Goal: Feedback & Contribution: Leave review/rating

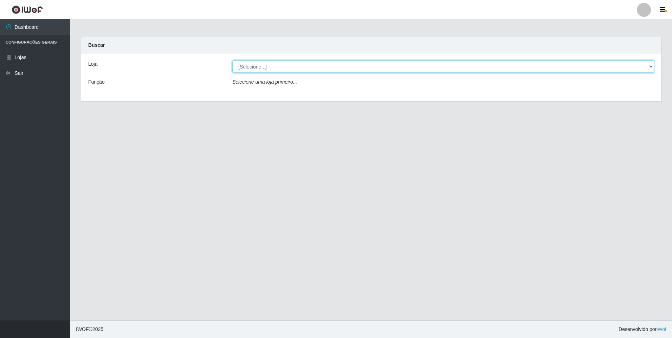
click at [293, 63] on select "[Selecione...] Atacado Vem - [STREET_ADDRESS]" at bounding box center [443, 66] width 422 height 12
select select "461"
click at [232, 60] on select "[Selecione...] Atacado Vem - [STREET_ADDRESS]" at bounding box center [443, 66] width 422 height 12
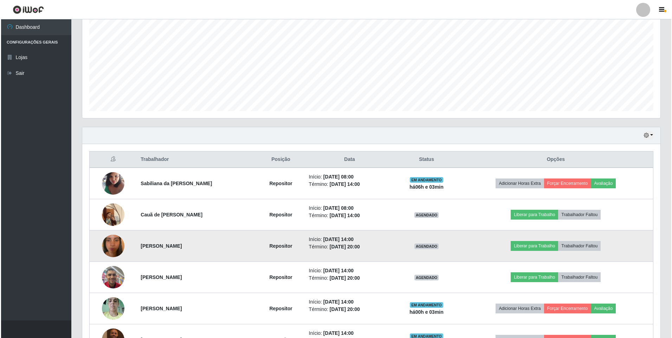
scroll to position [141, 0]
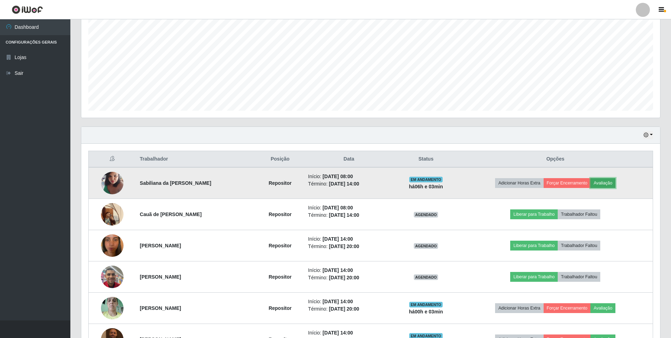
click at [601, 183] on button "Avaliação" at bounding box center [602, 183] width 25 height 10
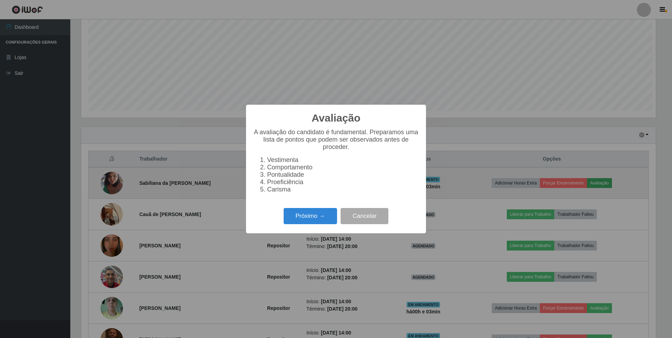
scroll to position [146, 575]
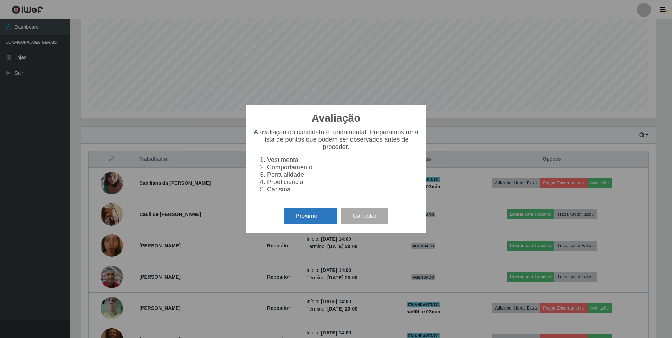
click at [299, 221] on button "Próximo →" at bounding box center [310, 216] width 53 height 17
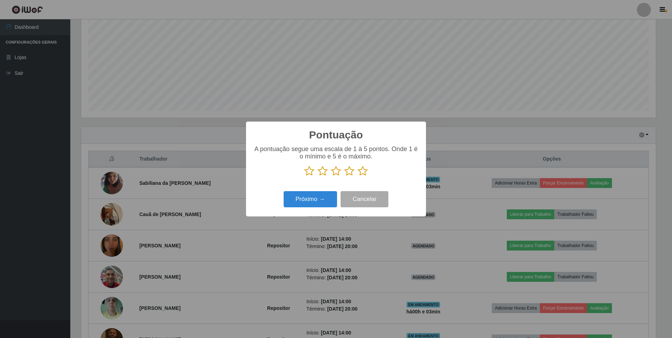
scroll to position [351537, 351108]
click at [363, 173] on icon at bounding box center [363, 171] width 10 height 11
click at [358, 177] on input "radio" at bounding box center [358, 177] width 0 height 0
click at [315, 202] on button "Próximo →" at bounding box center [310, 199] width 53 height 17
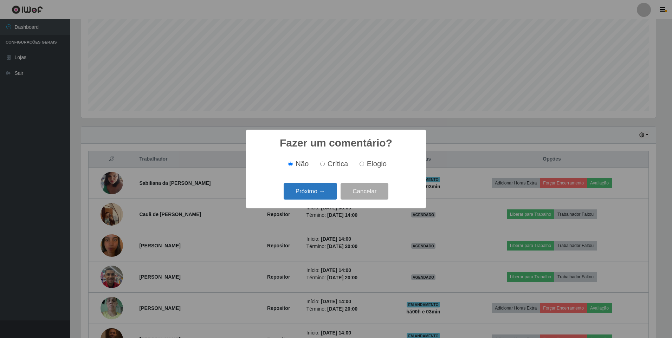
click at [315, 192] on button "Próximo →" at bounding box center [310, 191] width 53 height 17
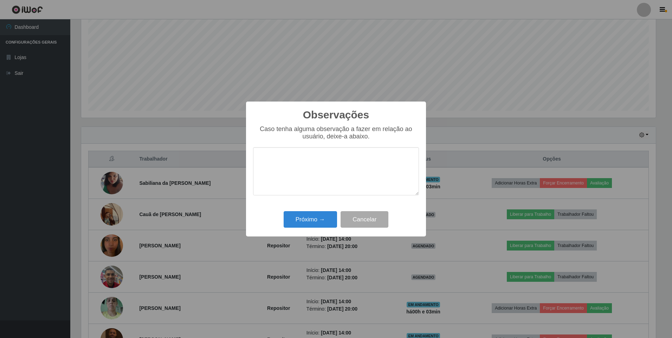
click at [297, 156] on textarea at bounding box center [336, 171] width 166 height 48
type textarea "e"
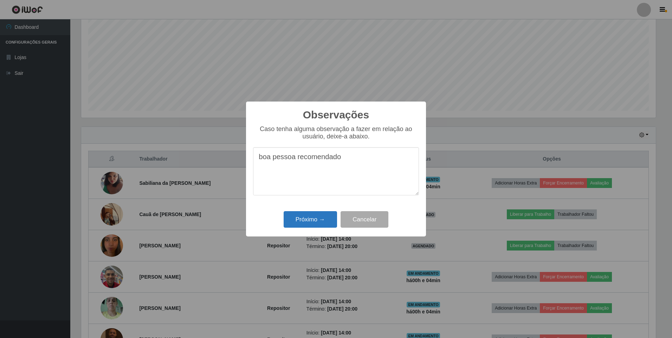
type textarea "boa pessoa recomendado"
click at [312, 218] on button "Próximo →" at bounding box center [310, 219] width 53 height 17
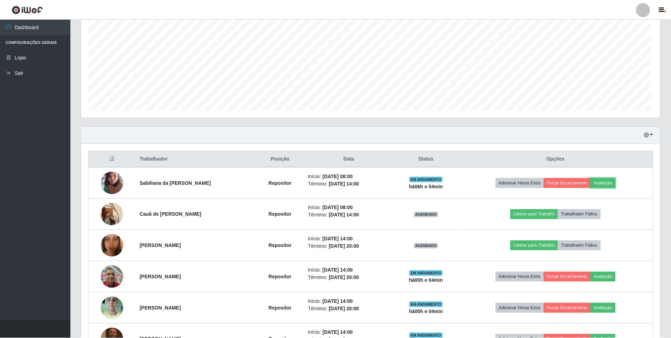
scroll to position [146, 579]
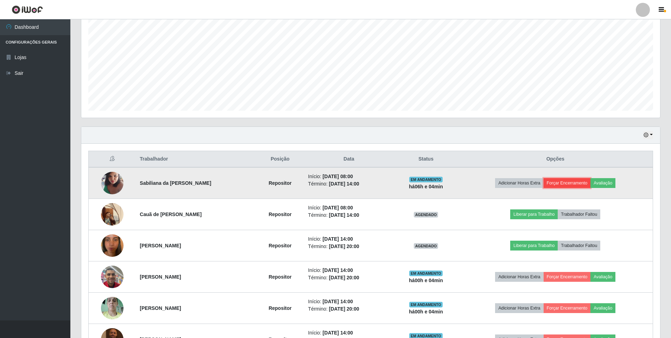
click at [558, 186] on button "Forçar Encerramento" at bounding box center [566, 183] width 47 height 10
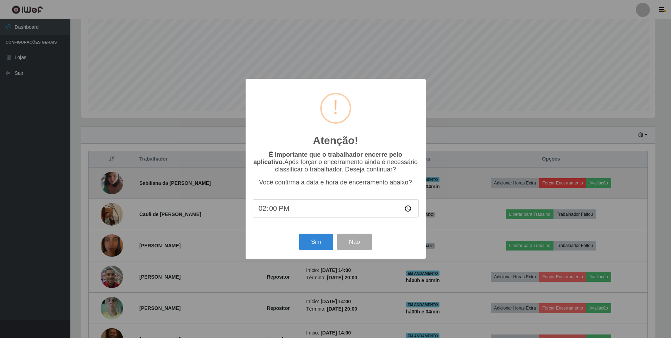
scroll to position [146, 575]
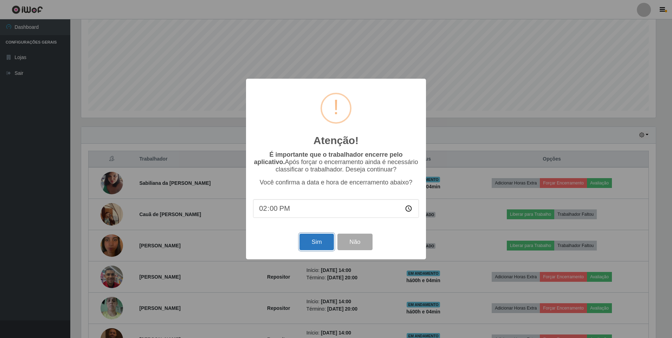
click at [317, 240] on button "Sim" at bounding box center [317, 242] width 34 height 17
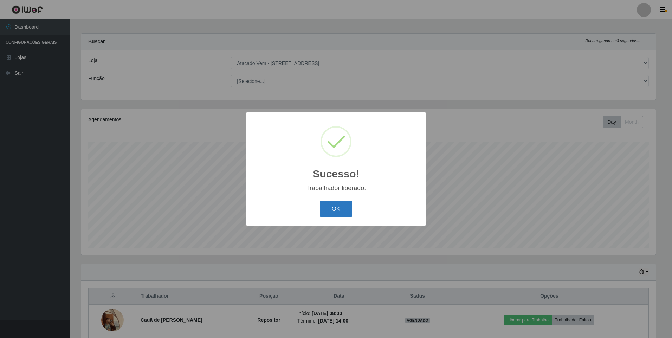
click at [341, 207] on button "OK" at bounding box center [336, 209] width 33 height 17
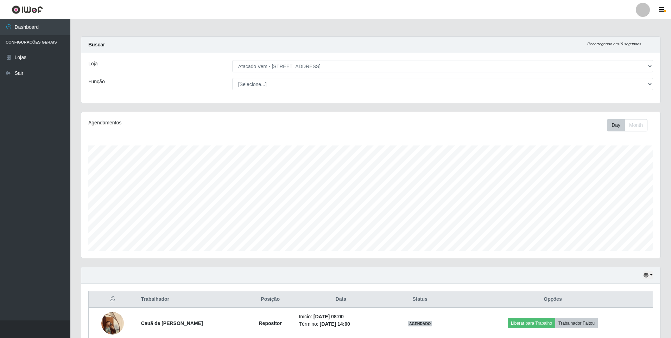
scroll to position [0, 0]
